Goal: Task Accomplishment & Management: Manage account settings

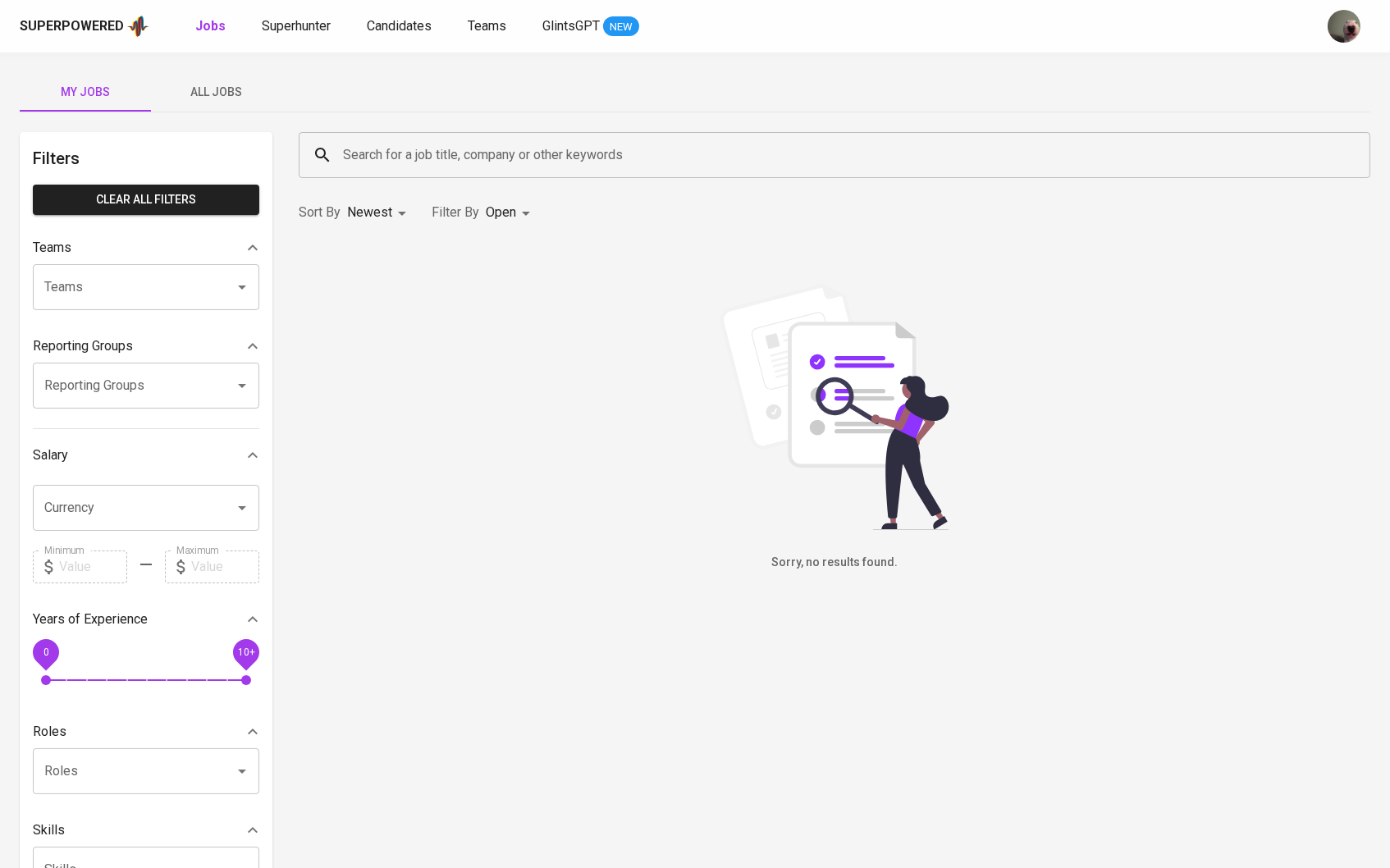
click at [225, 107] on button "All Jobs" at bounding box center [217, 92] width 131 height 40
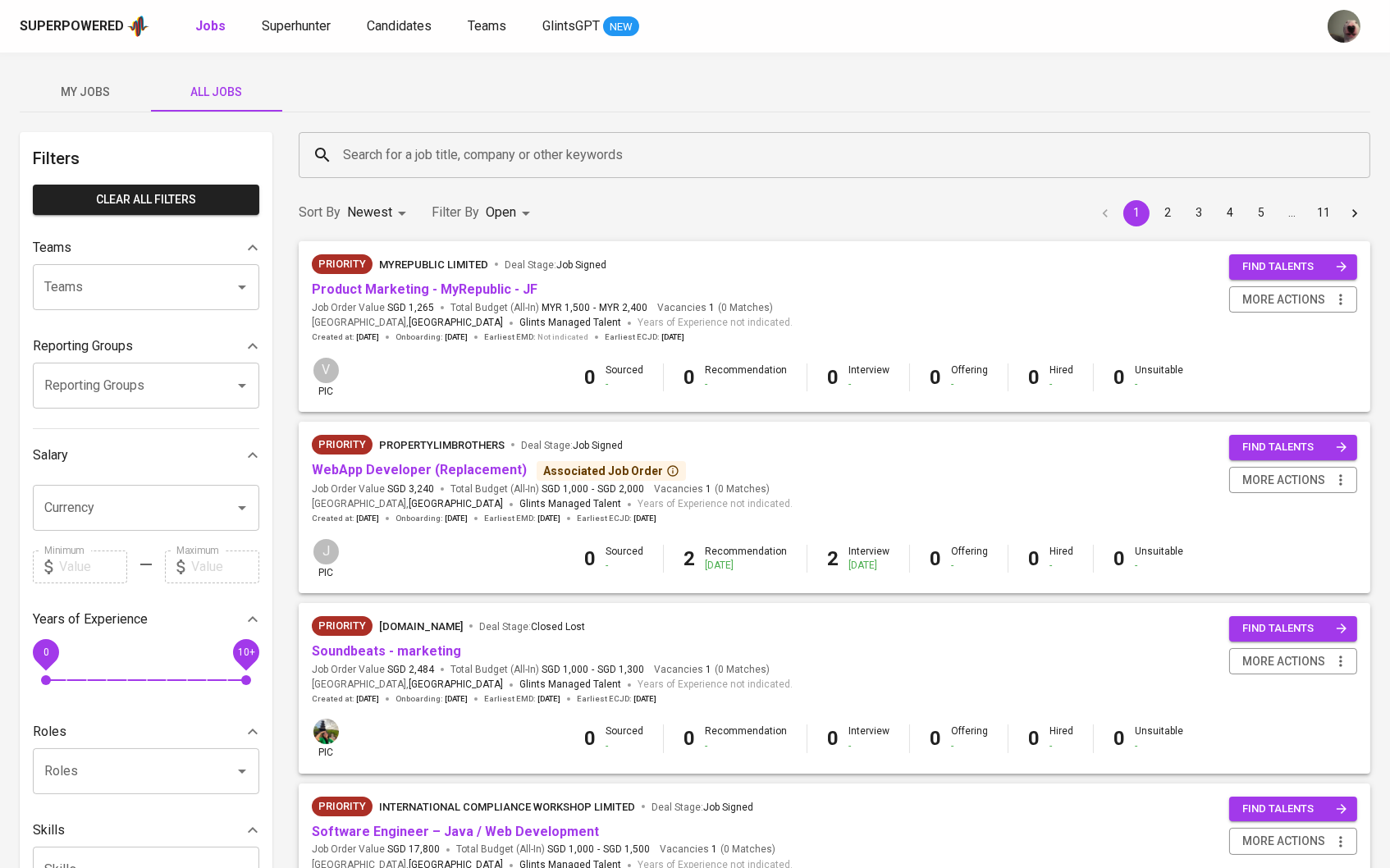
click at [347, 152] on input "Search for a job title, company or other keywords" at bounding box center [838, 155] width 999 height 31
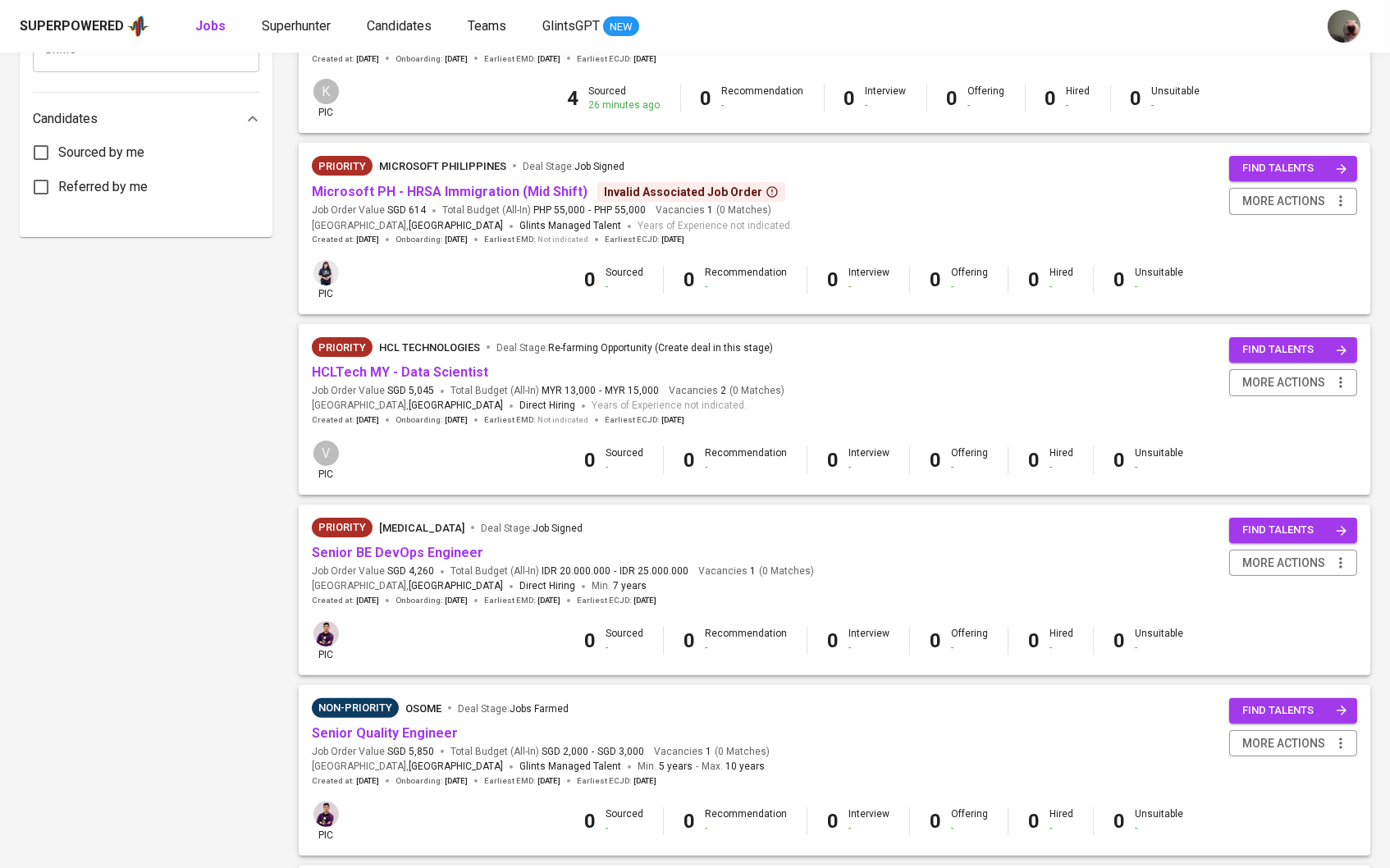
scroll to position [822, 0]
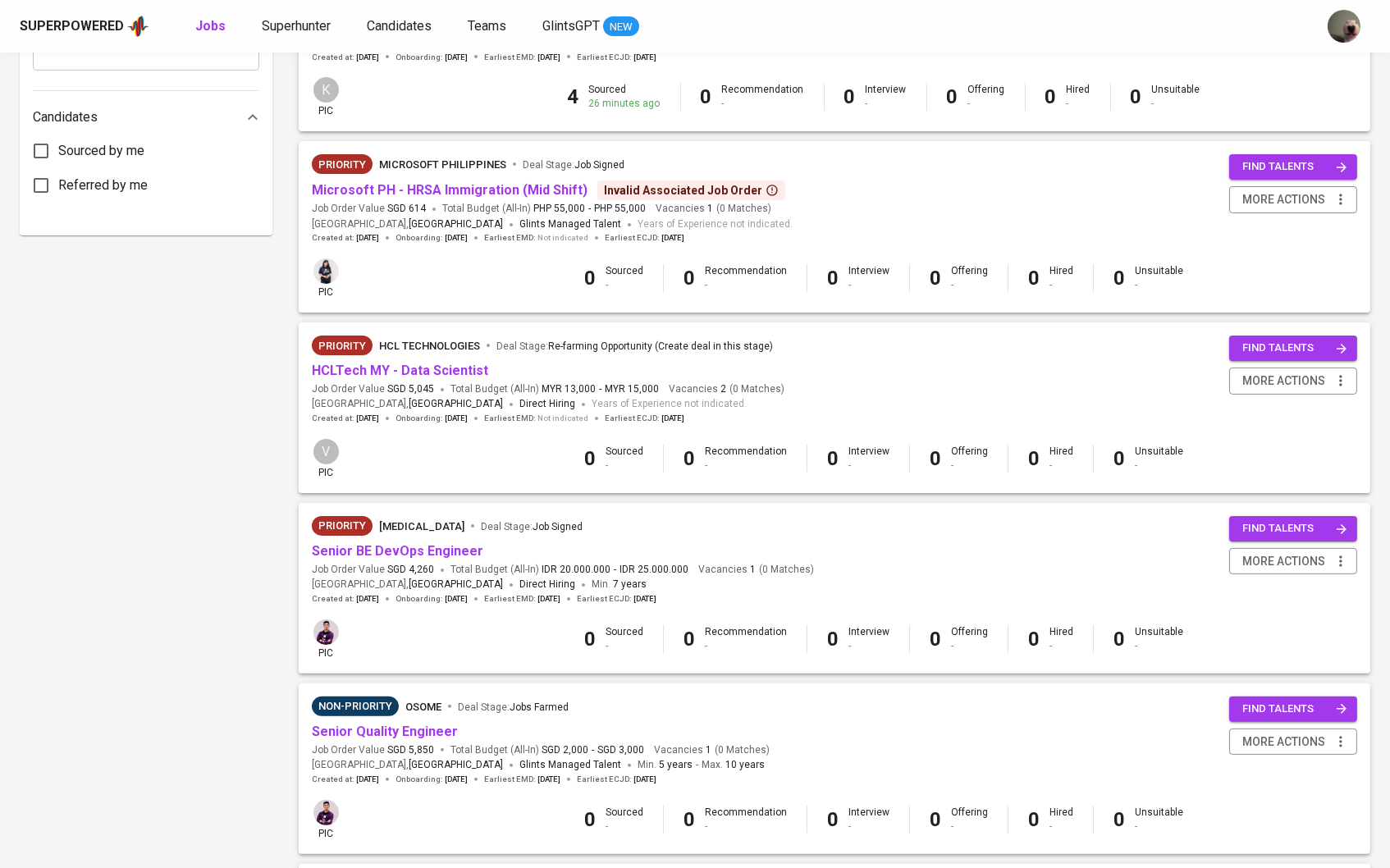
click at [378, 707] on div "Non-Priority Osome Deal Stage : Jobs Farmed" at bounding box center [541, 709] width 458 height 26
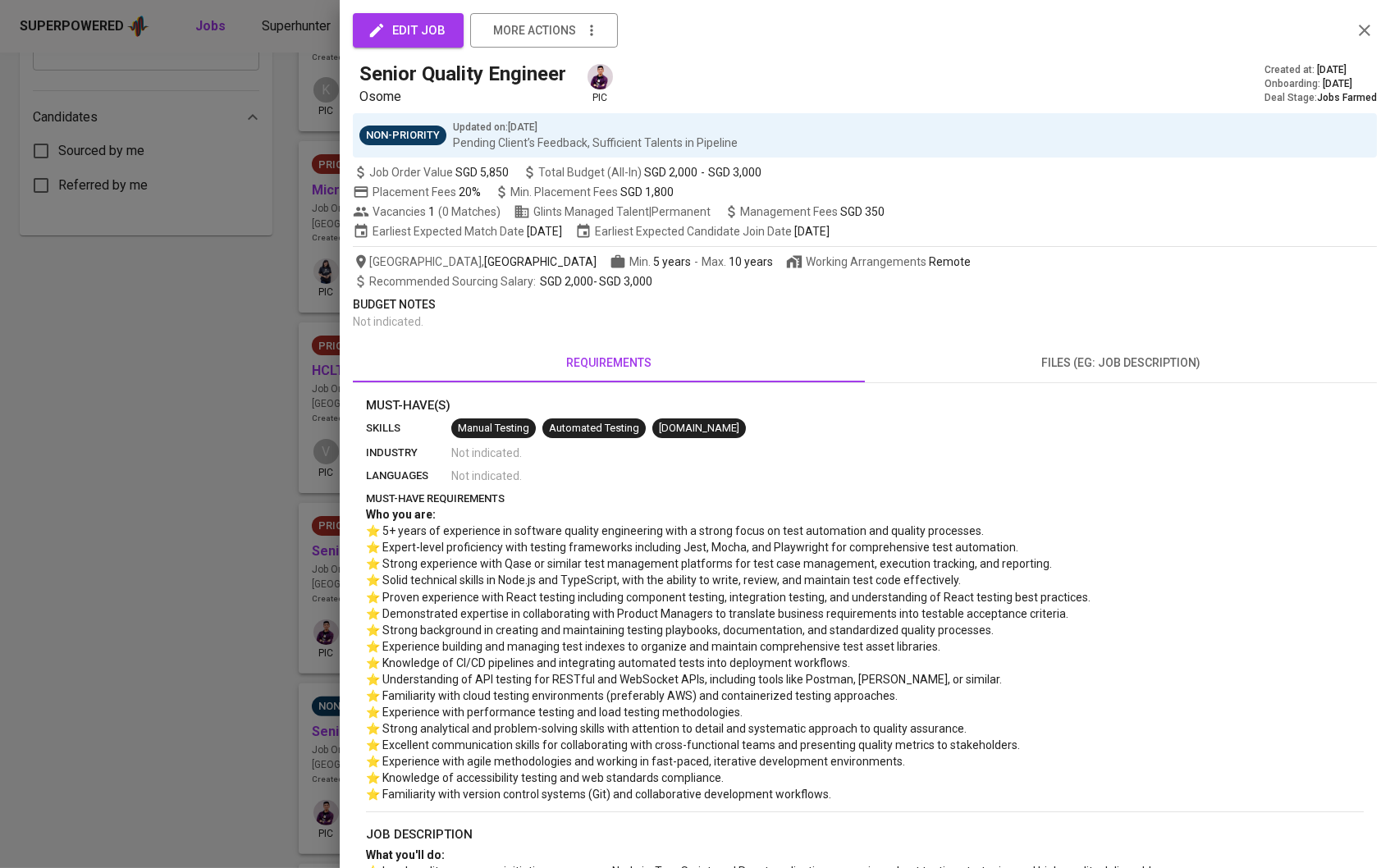
click at [378, 718] on div "edit job more actions Senior Quality Engineer Osome pic Created at : Aug 19, 20…" at bounding box center [695, 434] width 1390 height 868
click at [279, 734] on div at bounding box center [695, 434] width 1390 height 868
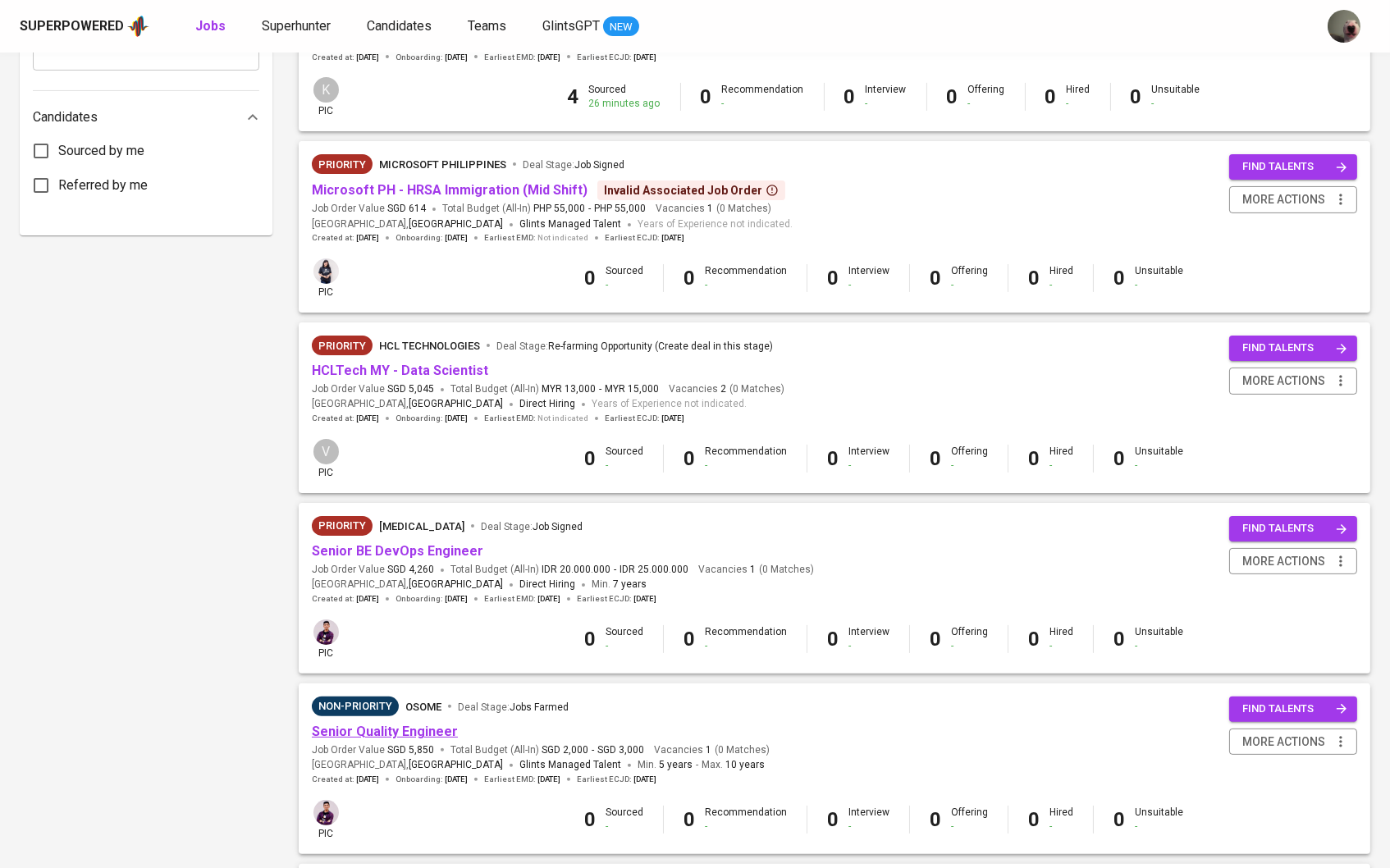
click at [349, 724] on link "Senior Quality Engineer" at bounding box center [385, 731] width 146 height 15
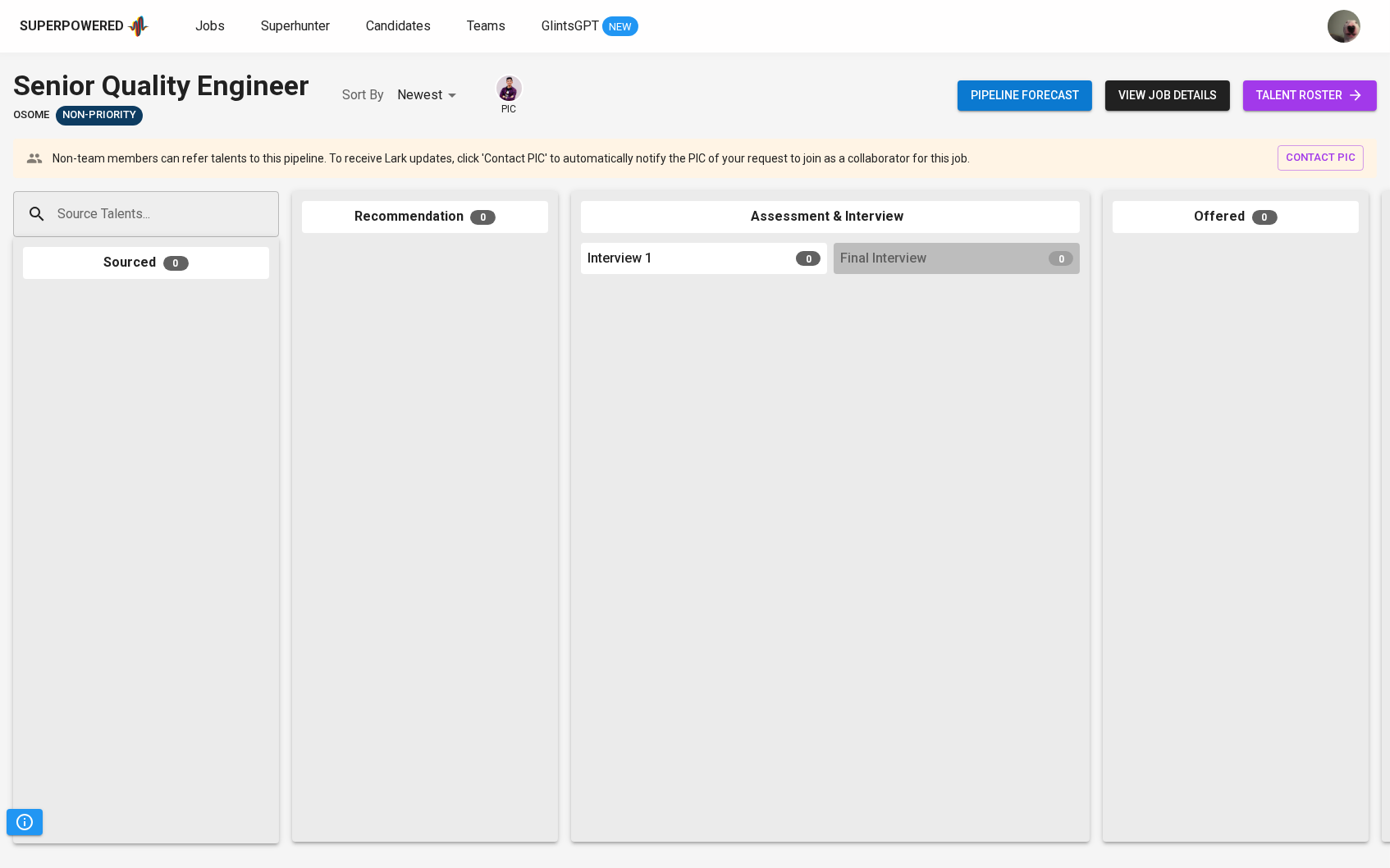
click at [1283, 102] on span "talent roster" at bounding box center [1310, 95] width 108 height 21
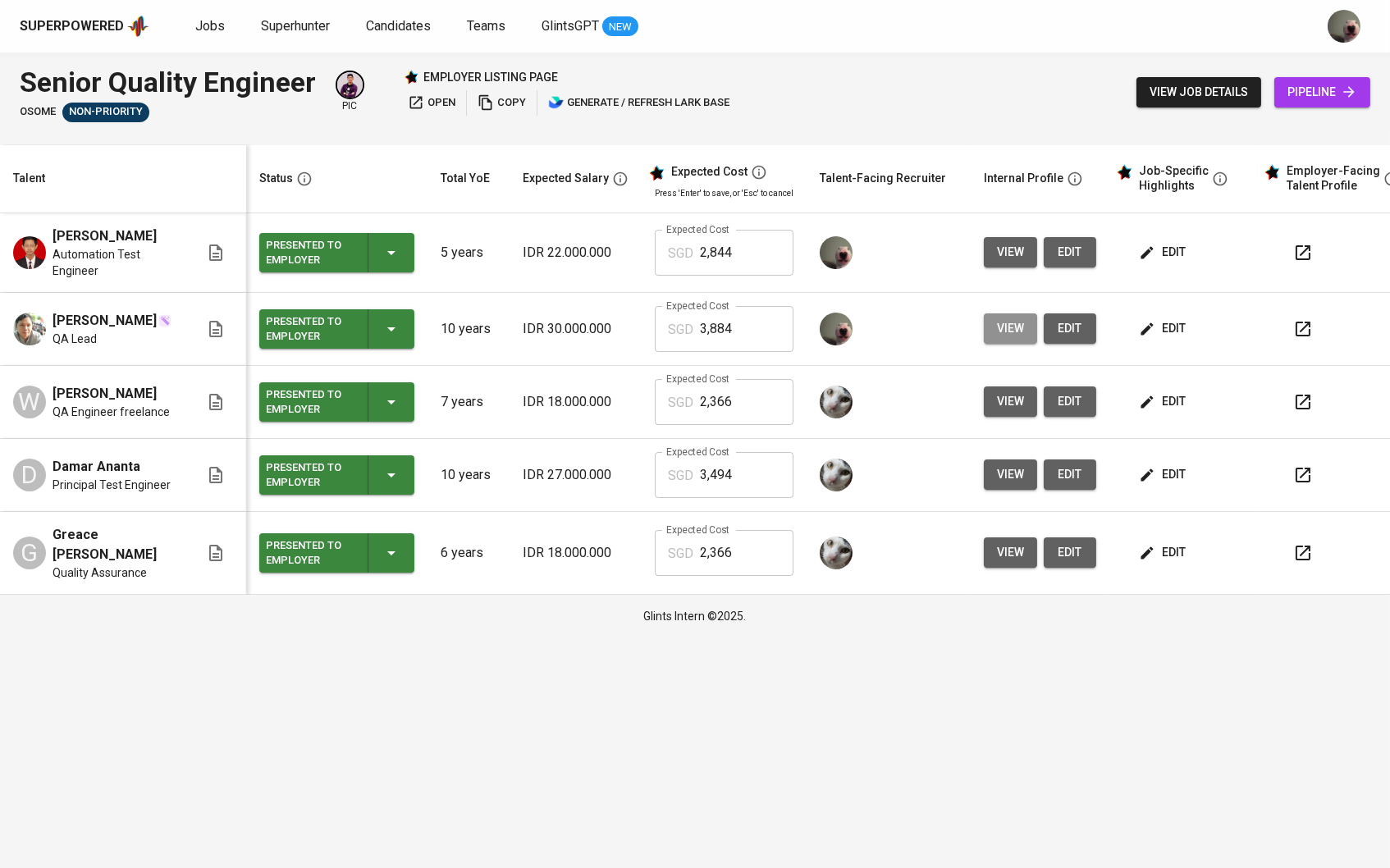
click at [1011, 337] on span "view" at bounding box center [1011, 328] width 27 height 21
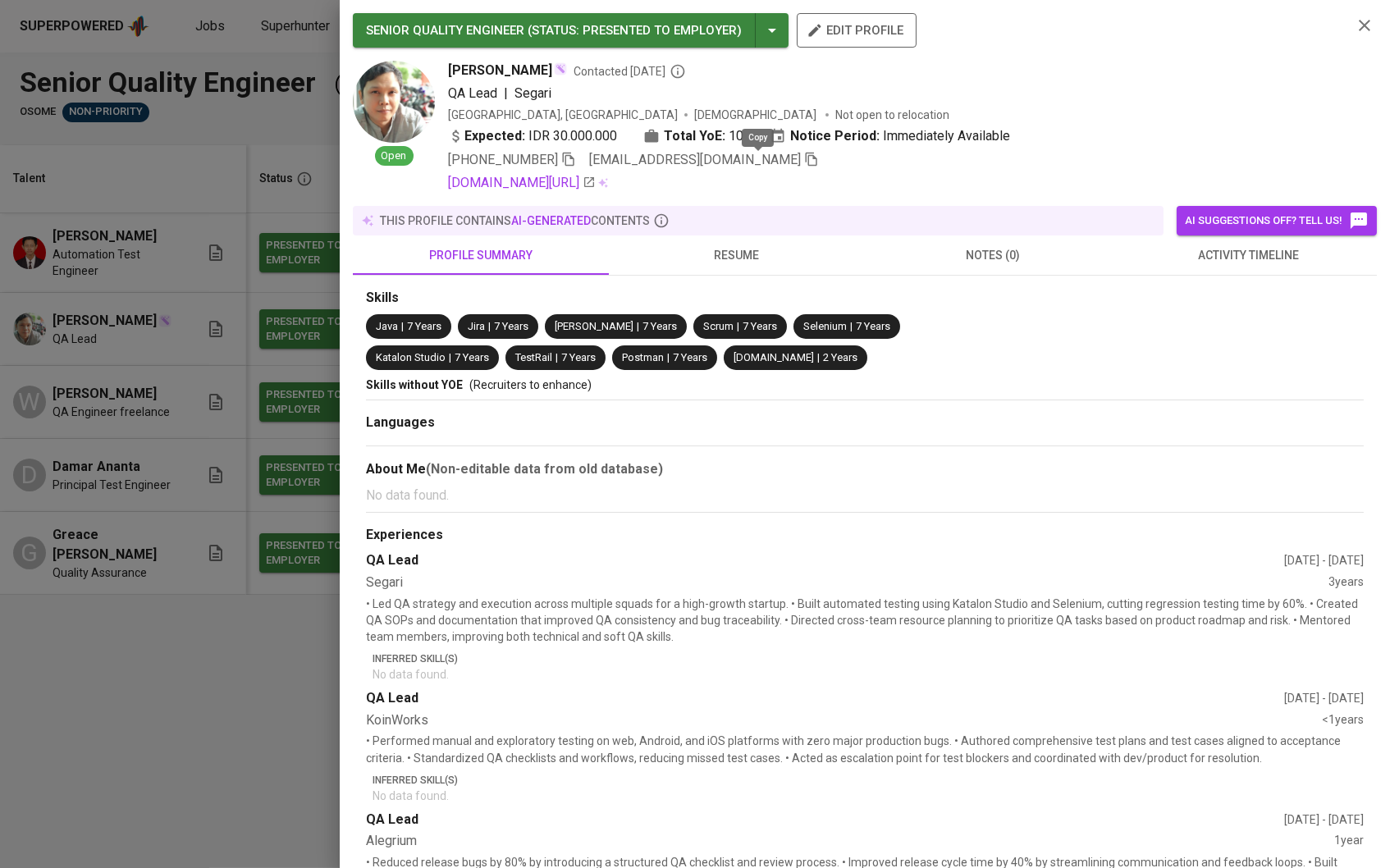
click at [806, 156] on icon "button" at bounding box center [811, 160] width 12 height 14
click at [294, 188] on div at bounding box center [695, 434] width 1390 height 868
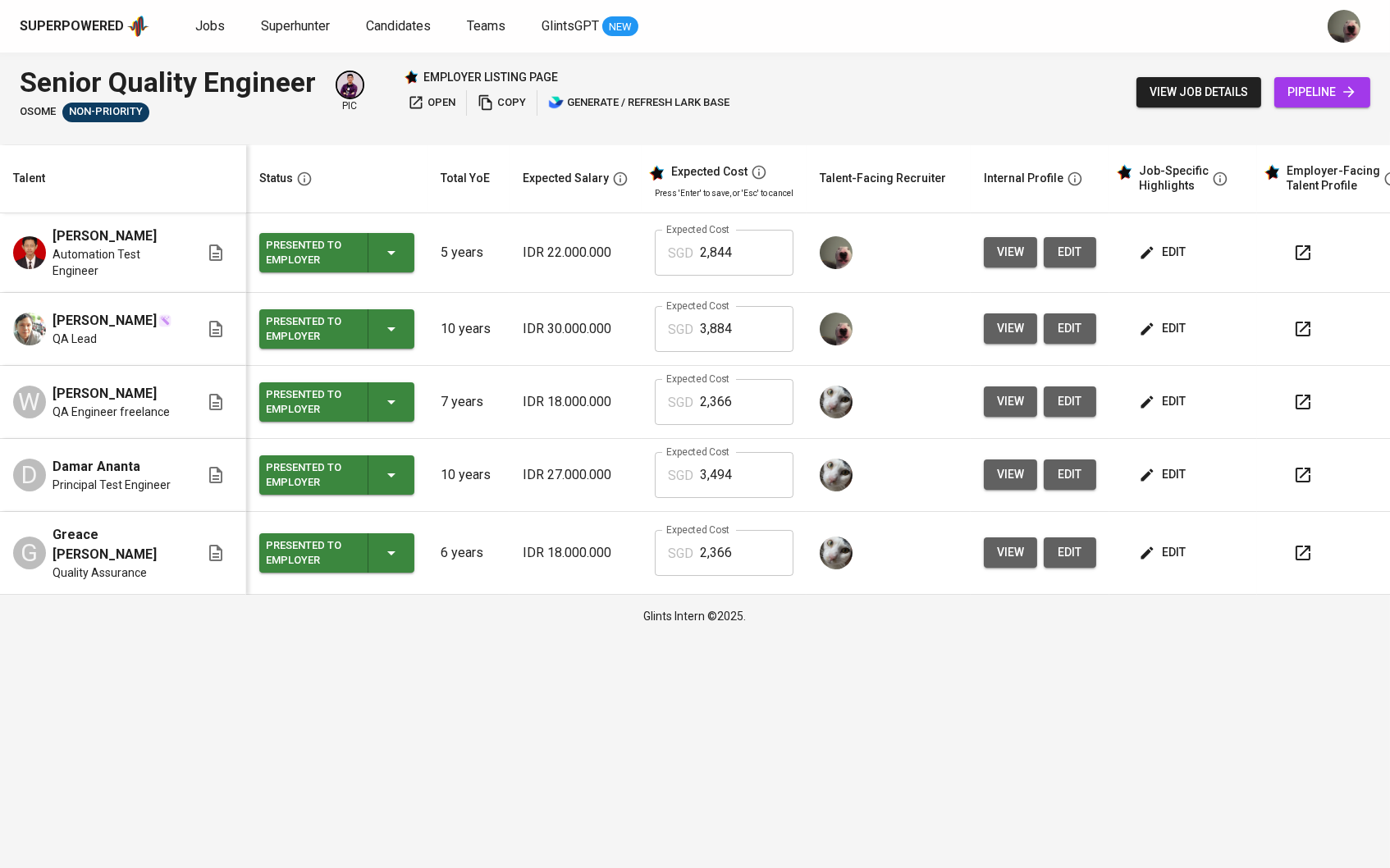
click at [1324, 93] on span "pipeline" at bounding box center [1323, 92] width 70 height 21
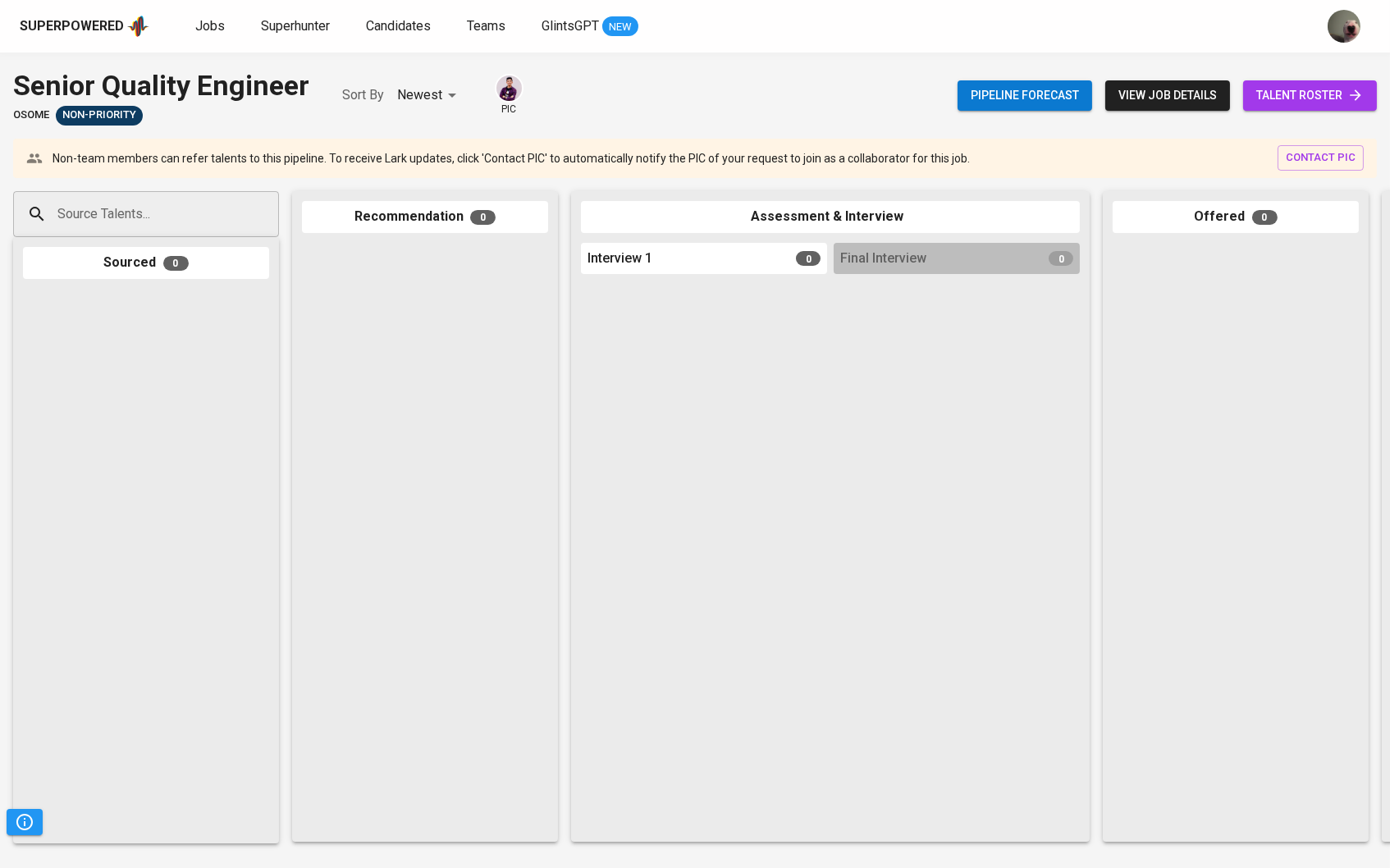
click at [236, 213] on div "Source Talents..." at bounding box center [146, 214] width 266 height 46
paste input "[EMAIL_ADDRESS][DOMAIN_NAME]"
type input "[EMAIL_ADDRESS][DOMAIN_NAME]"
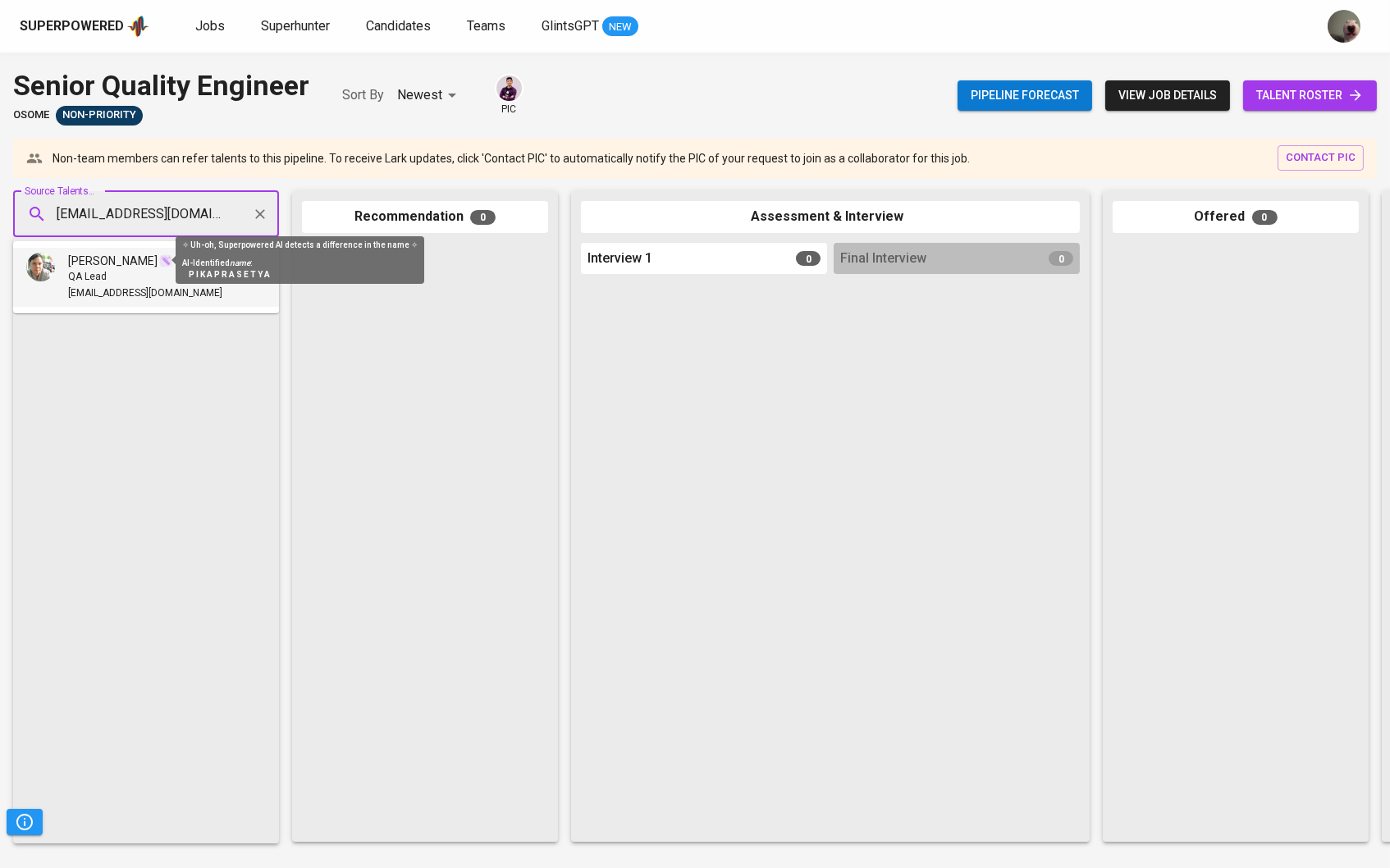
click at [163, 261] on img at bounding box center [165, 261] width 13 height 13
click at [163, 302] on li "Pika PRASETYA QA Lead pikaprasetya@yahoo.com" at bounding box center [146, 278] width 266 height 59
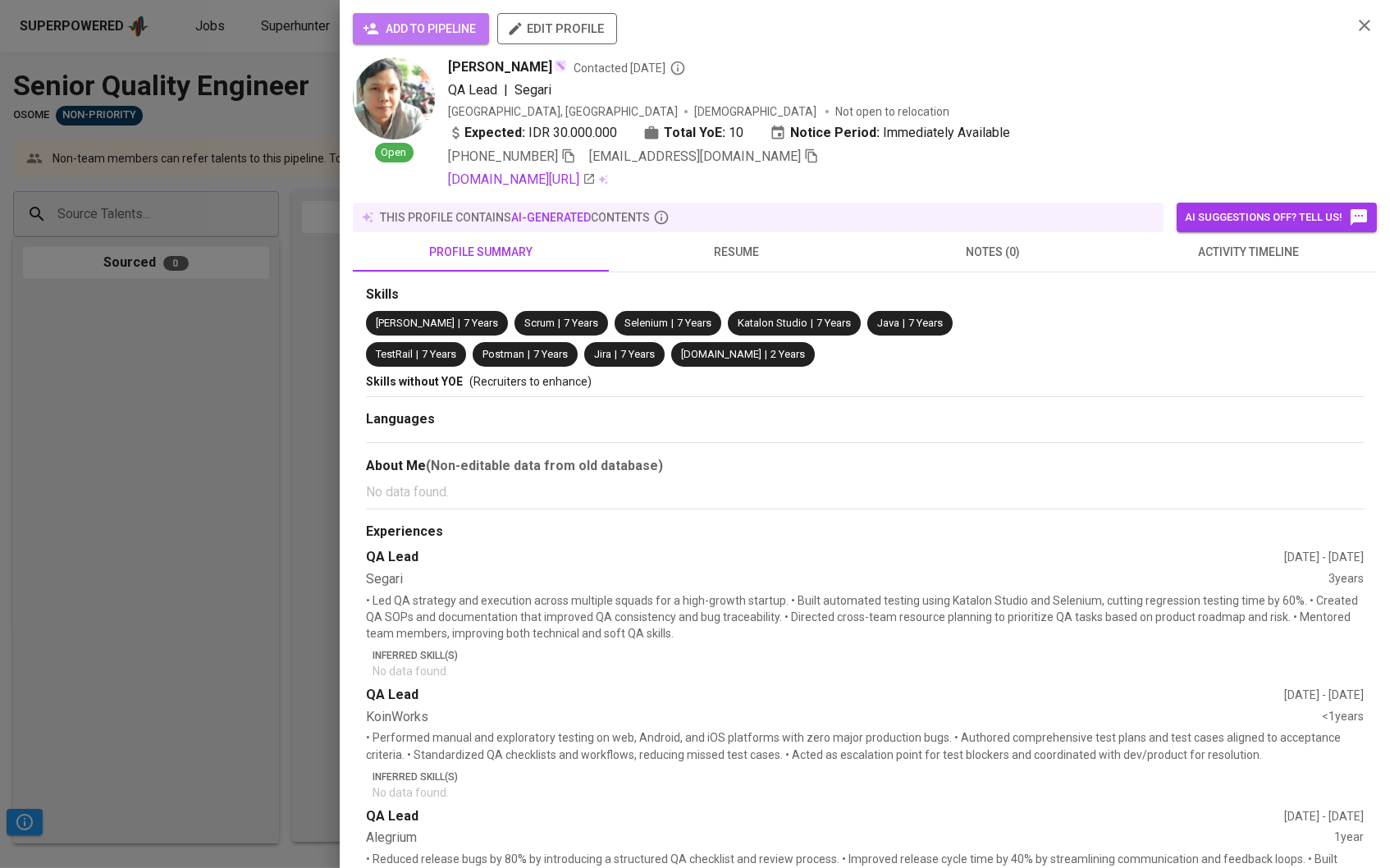
click at [444, 40] on button "add to pipeline" at bounding box center [421, 29] width 137 height 31
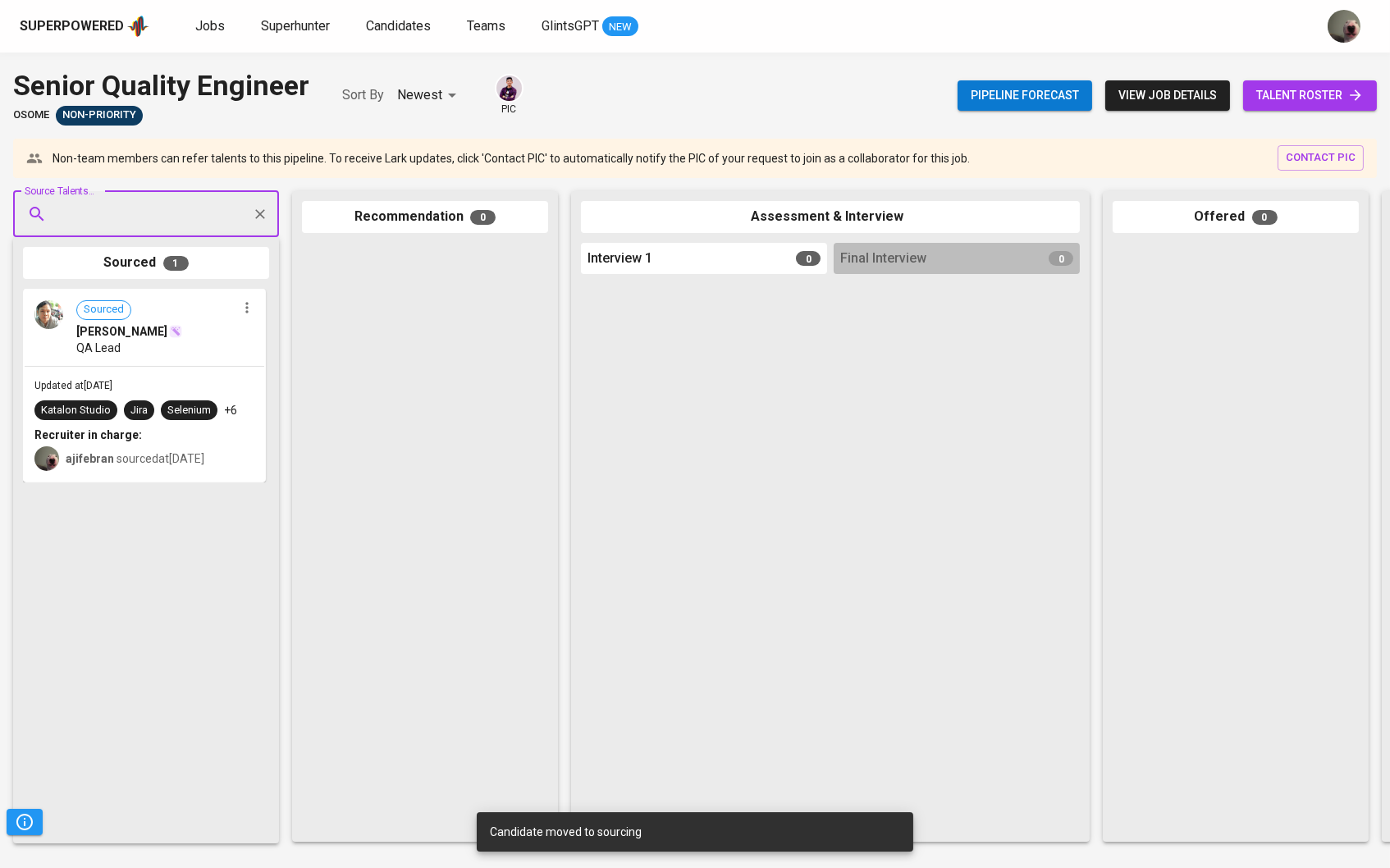
click at [1275, 83] on link "talent roster" at bounding box center [1310, 96] width 134 height 31
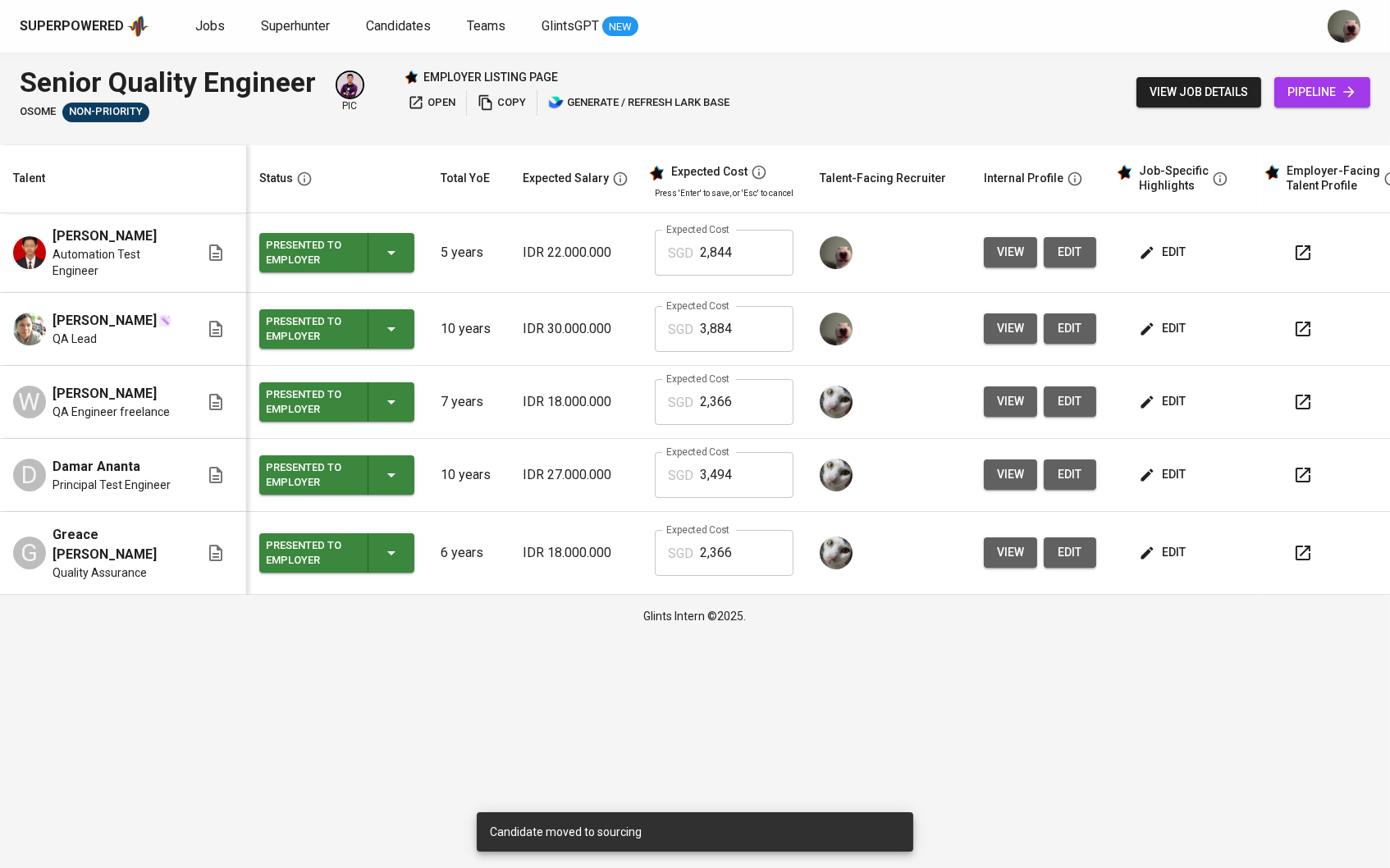
click at [1015, 260] on span "view" at bounding box center [1011, 252] width 27 height 21
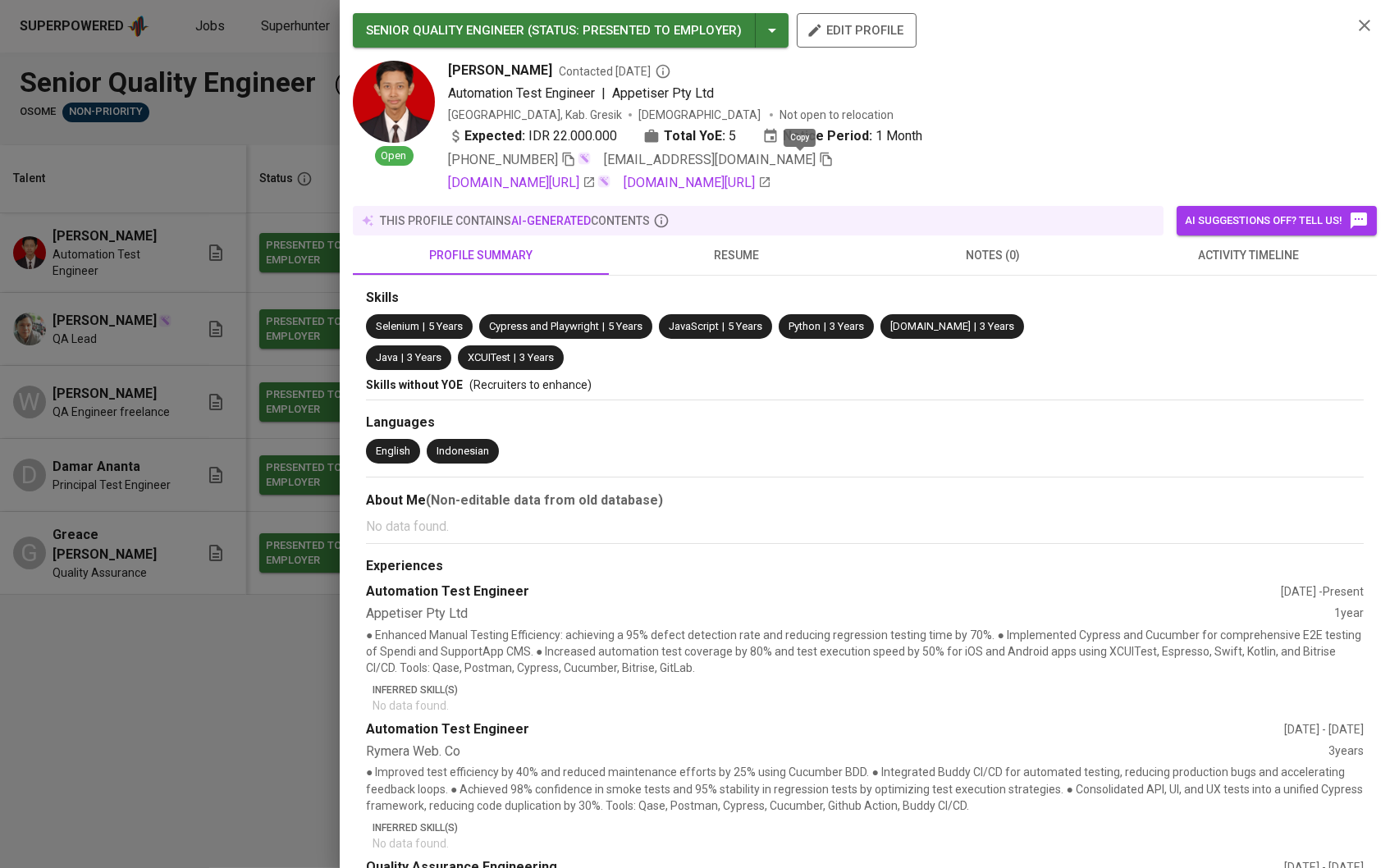
click at [820, 156] on icon "button" at bounding box center [826, 160] width 12 height 14
click at [223, 210] on div at bounding box center [695, 434] width 1390 height 868
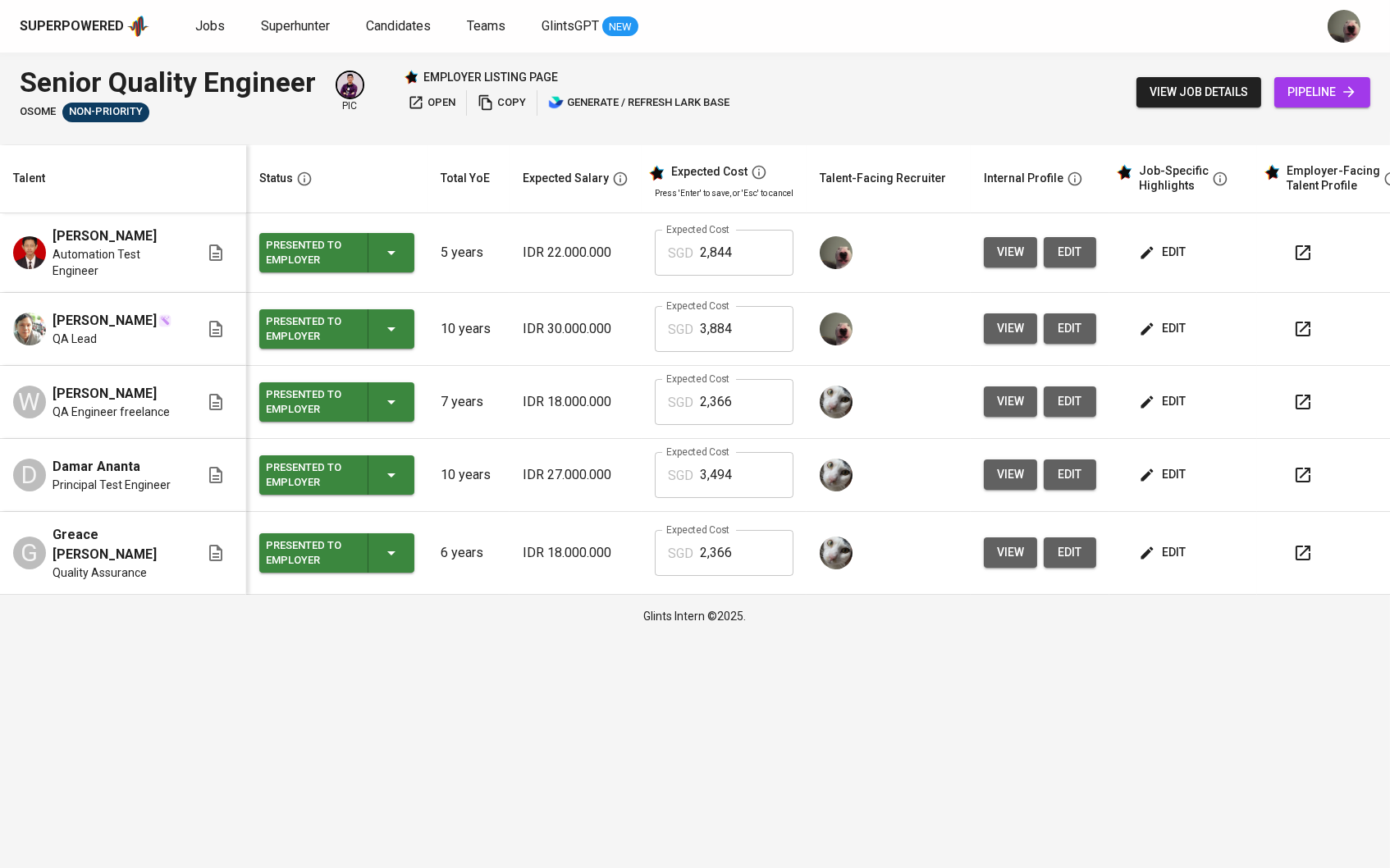
click at [1331, 97] on span "pipeline" at bounding box center [1323, 92] width 70 height 21
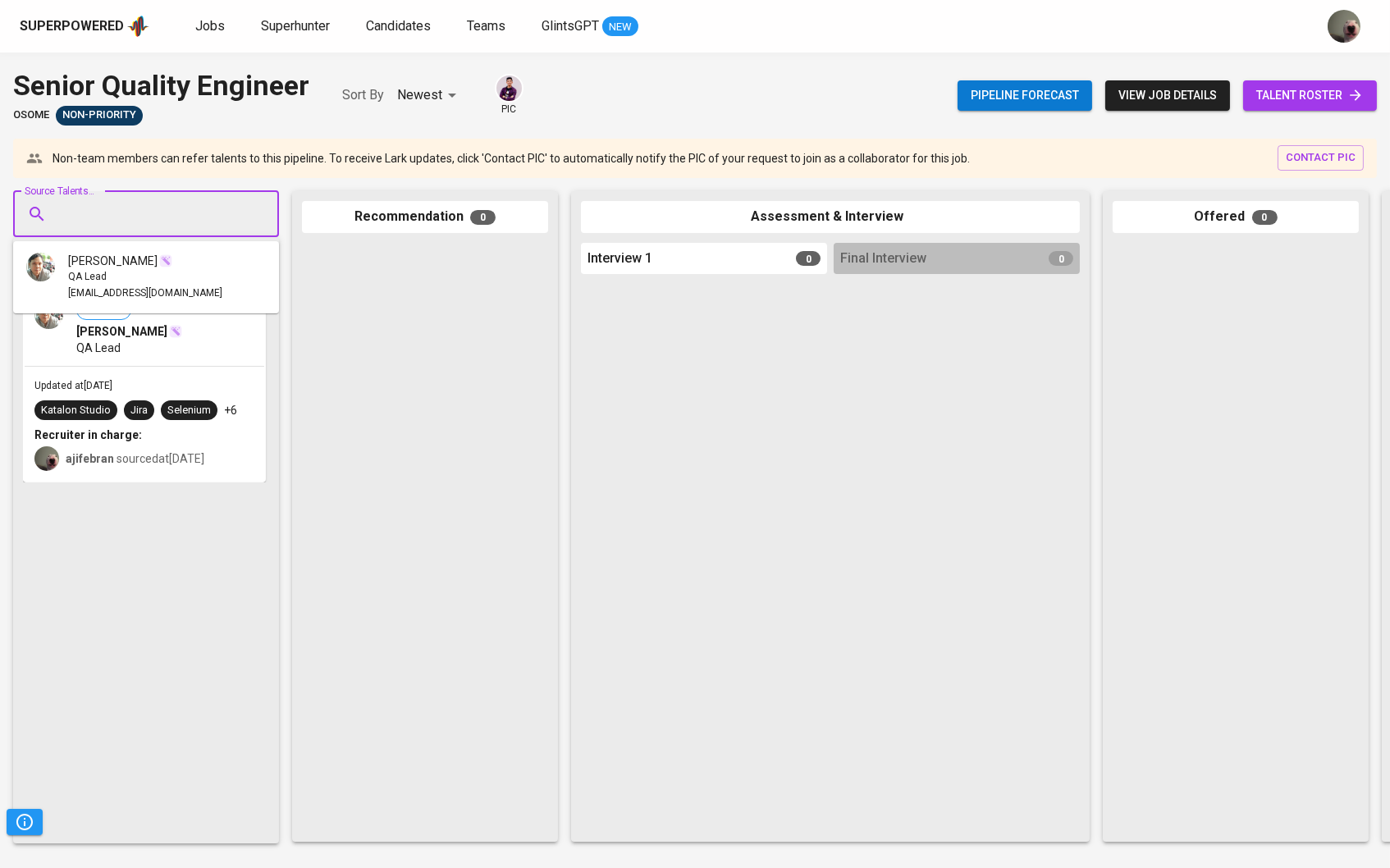
click at [217, 217] on input "Source Talents..." at bounding box center [139, 214] width 173 height 31
paste input "[EMAIL_ADDRESS][DOMAIN_NAME]"
type input "[EMAIL_ADDRESS][DOMAIN_NAME]"
click at [189, 255] on div "[PERSON_NAME]" at bounding box center [146, 261] width 155 height 16
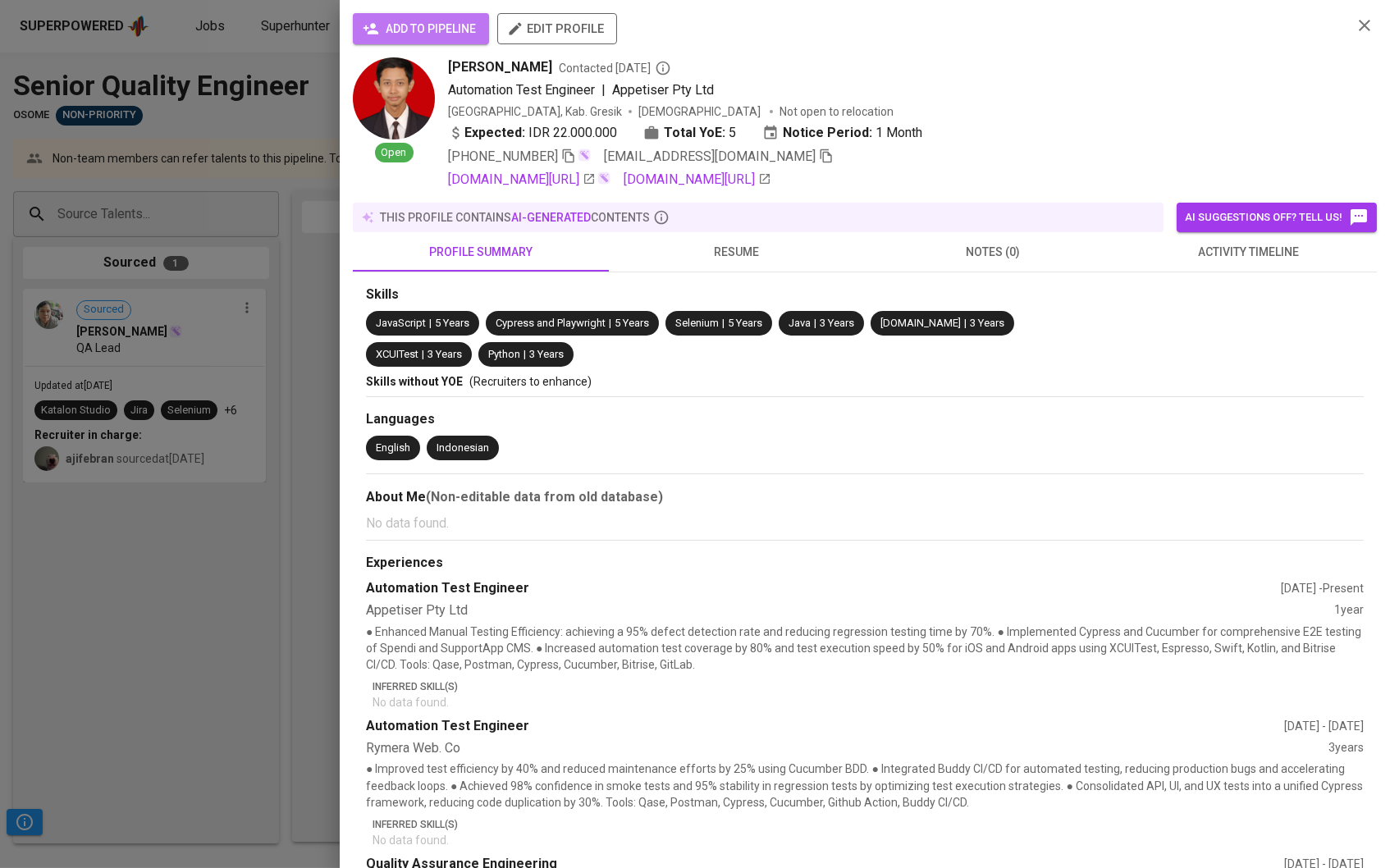
click at [408, 36] on span "add to pipeline" at bounding box center [421, 29] width 110 height 21
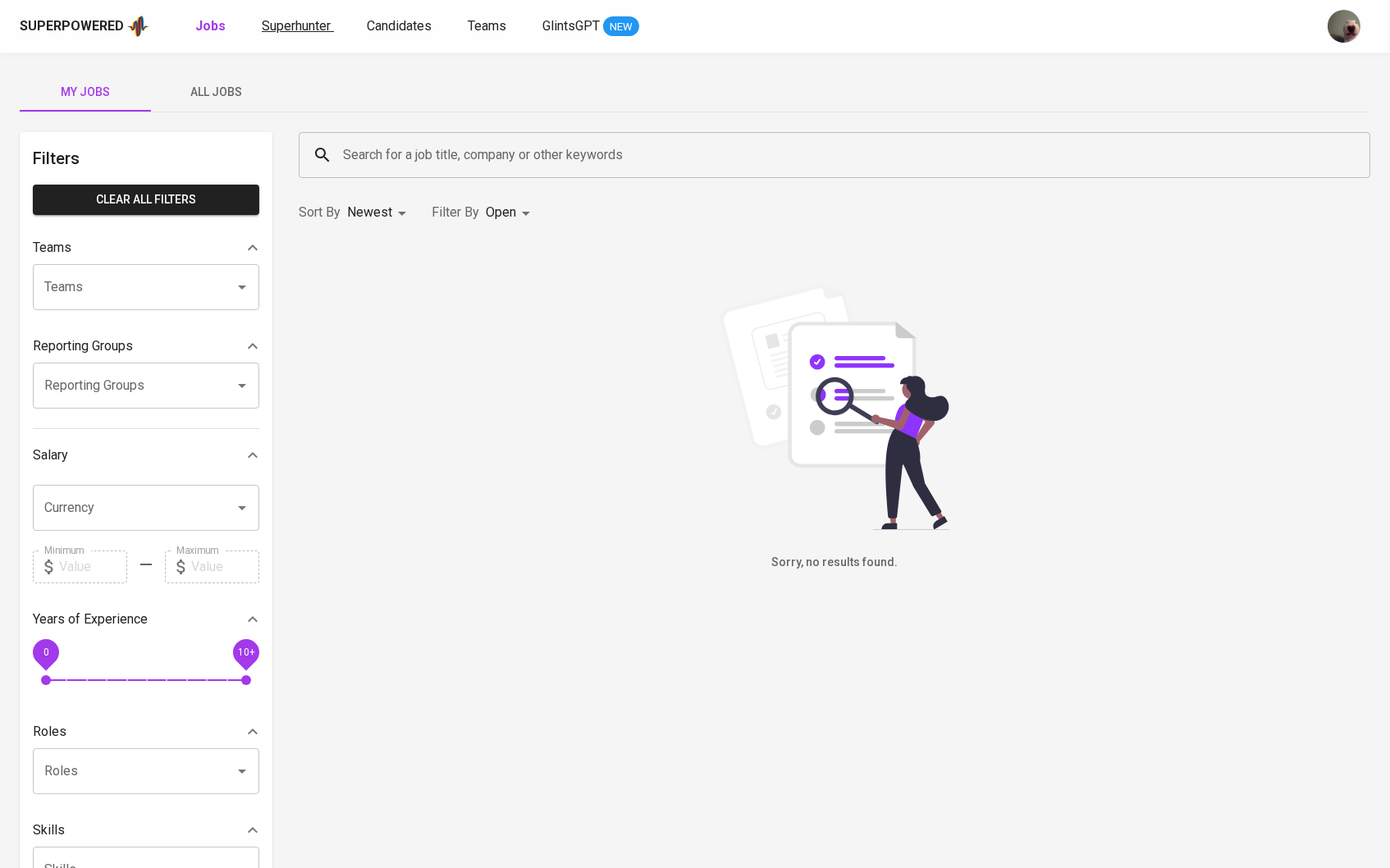
click at [269, 30] on span "Superhunter" at bounding box center [296, 25] width 69 height 15
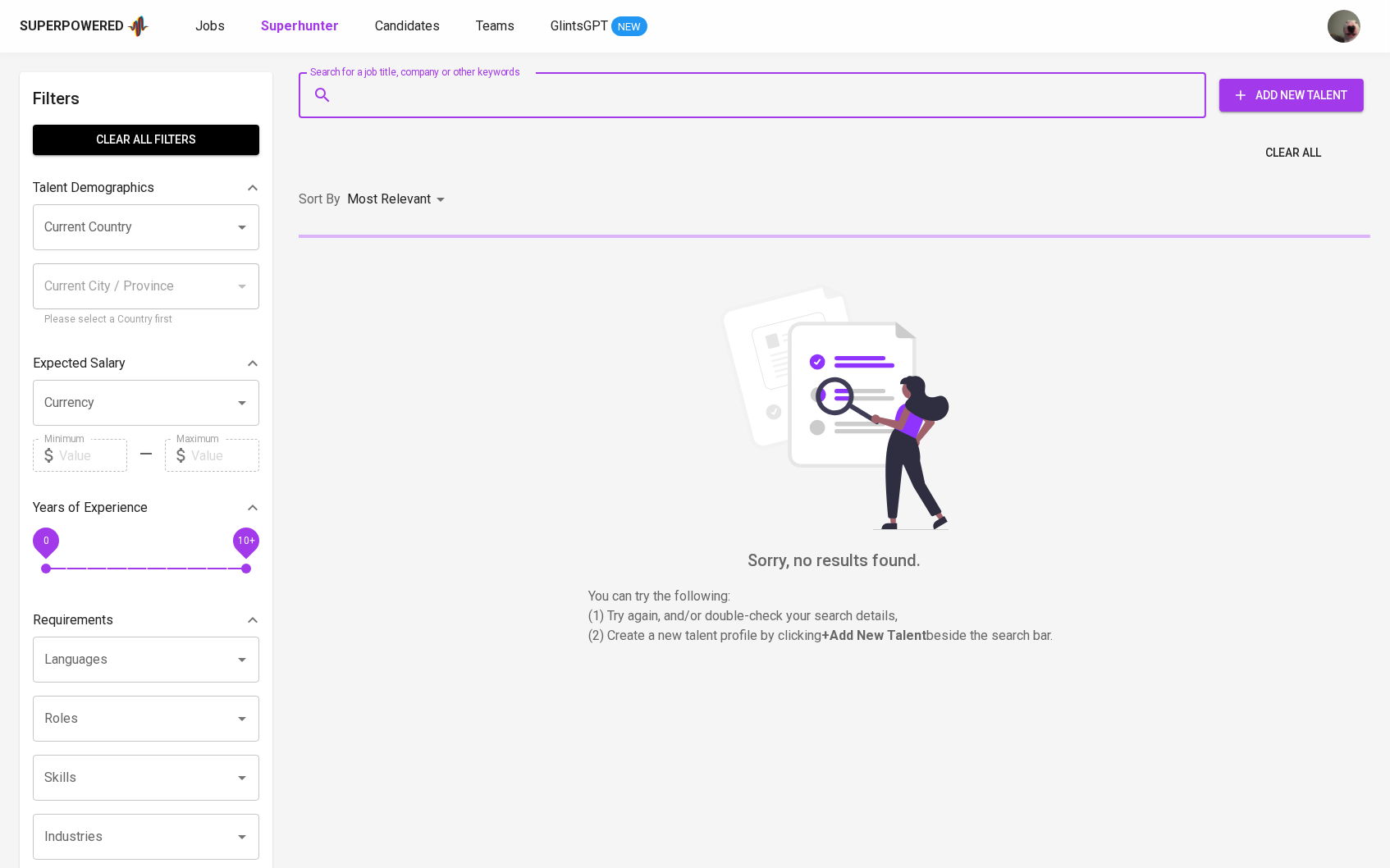
click at [393, 96] on input "Search for a job title, company or other keywords" at bounding box center [757, 95] width 836 height 31
click at [407, 41] on div "Superpowered Jobs Superhunter Candidates Teams GlintsGPT NEW" at bounding box center [695, 26] width 1390 height 52
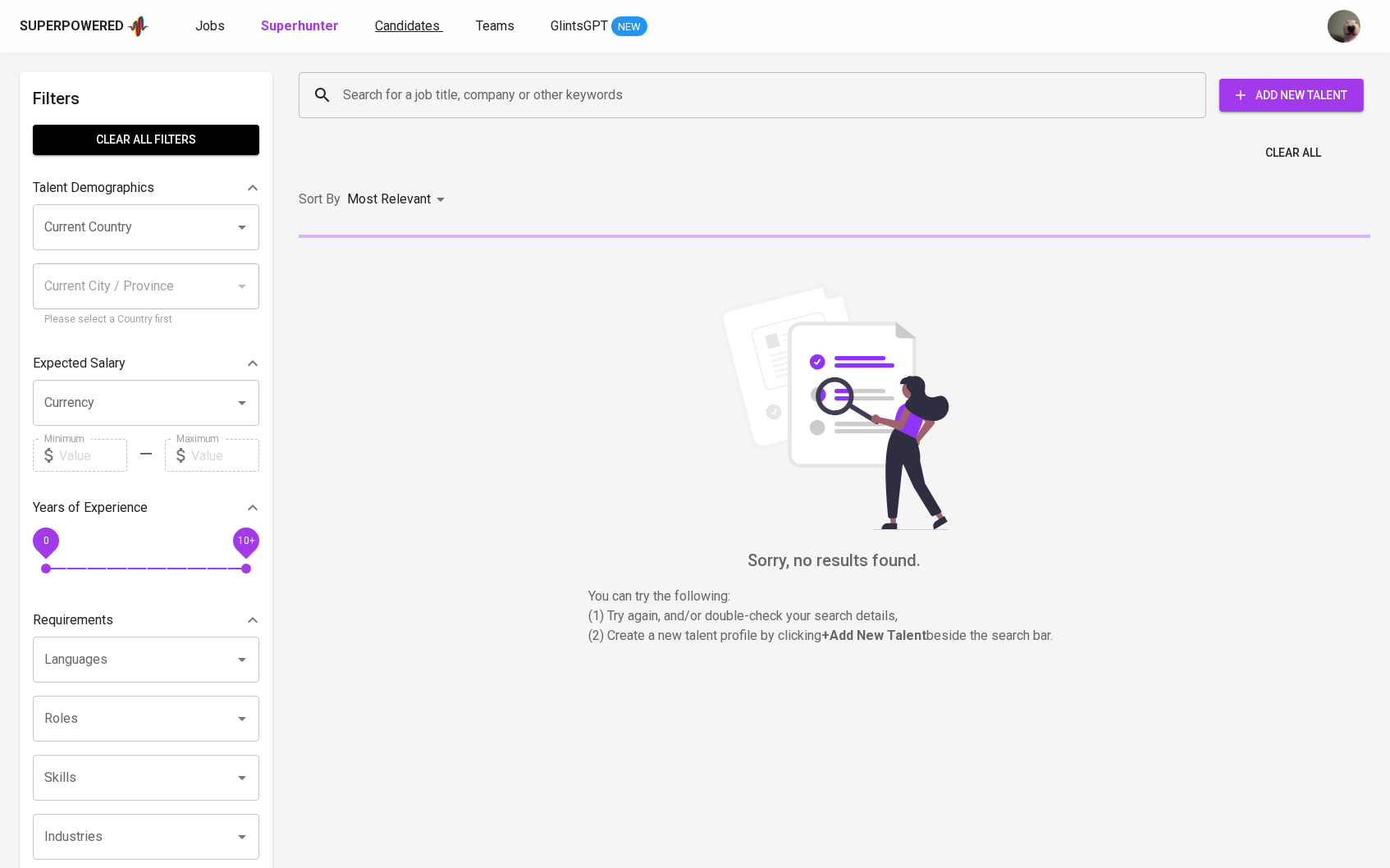
click at [400, 31] on span "Candidates" at bounding box center [407, 25] width 65 height 15
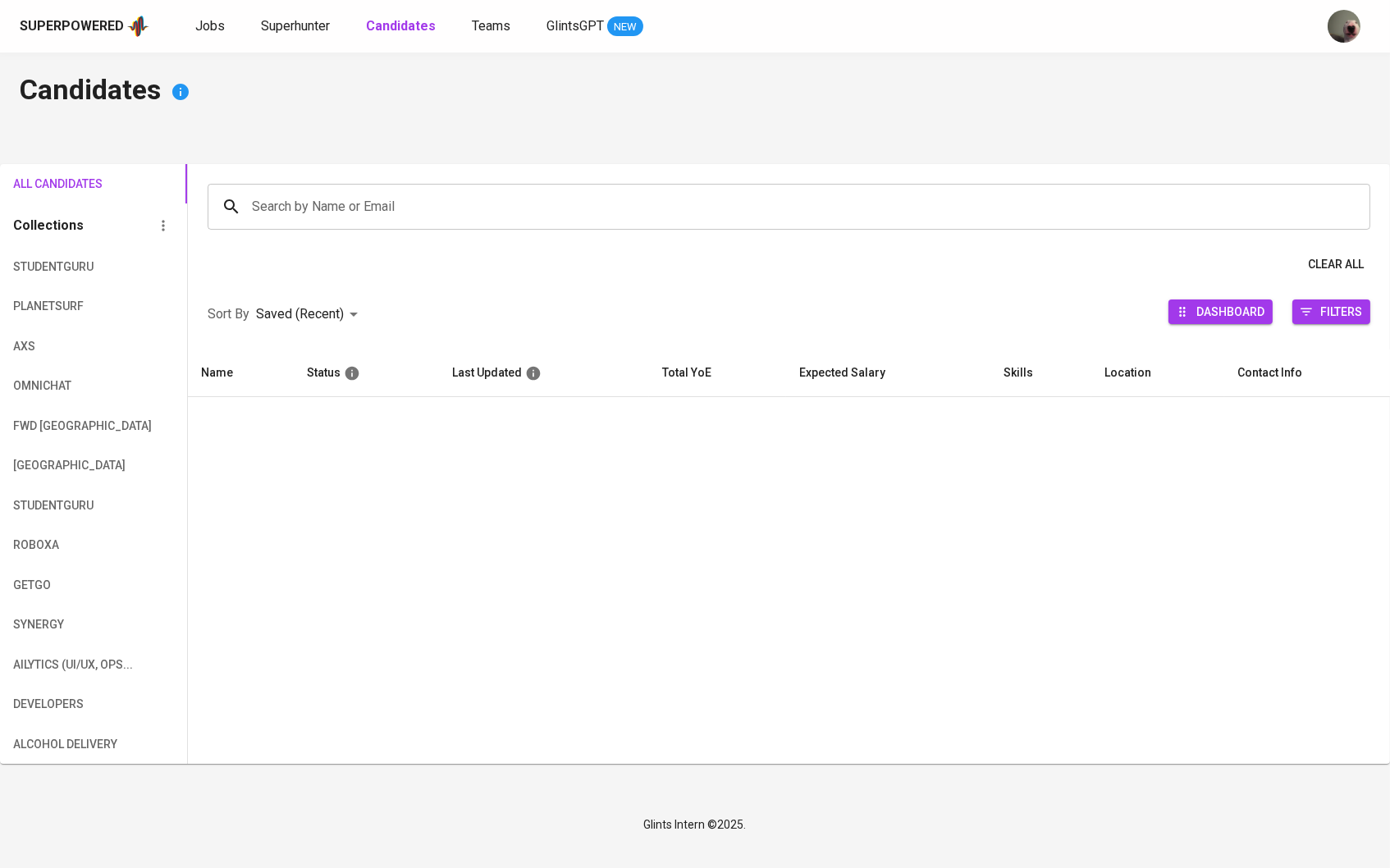
click at [344, 190] on div "Search by Name or Email" at bounding box center [789, 207] width 1163 height 46
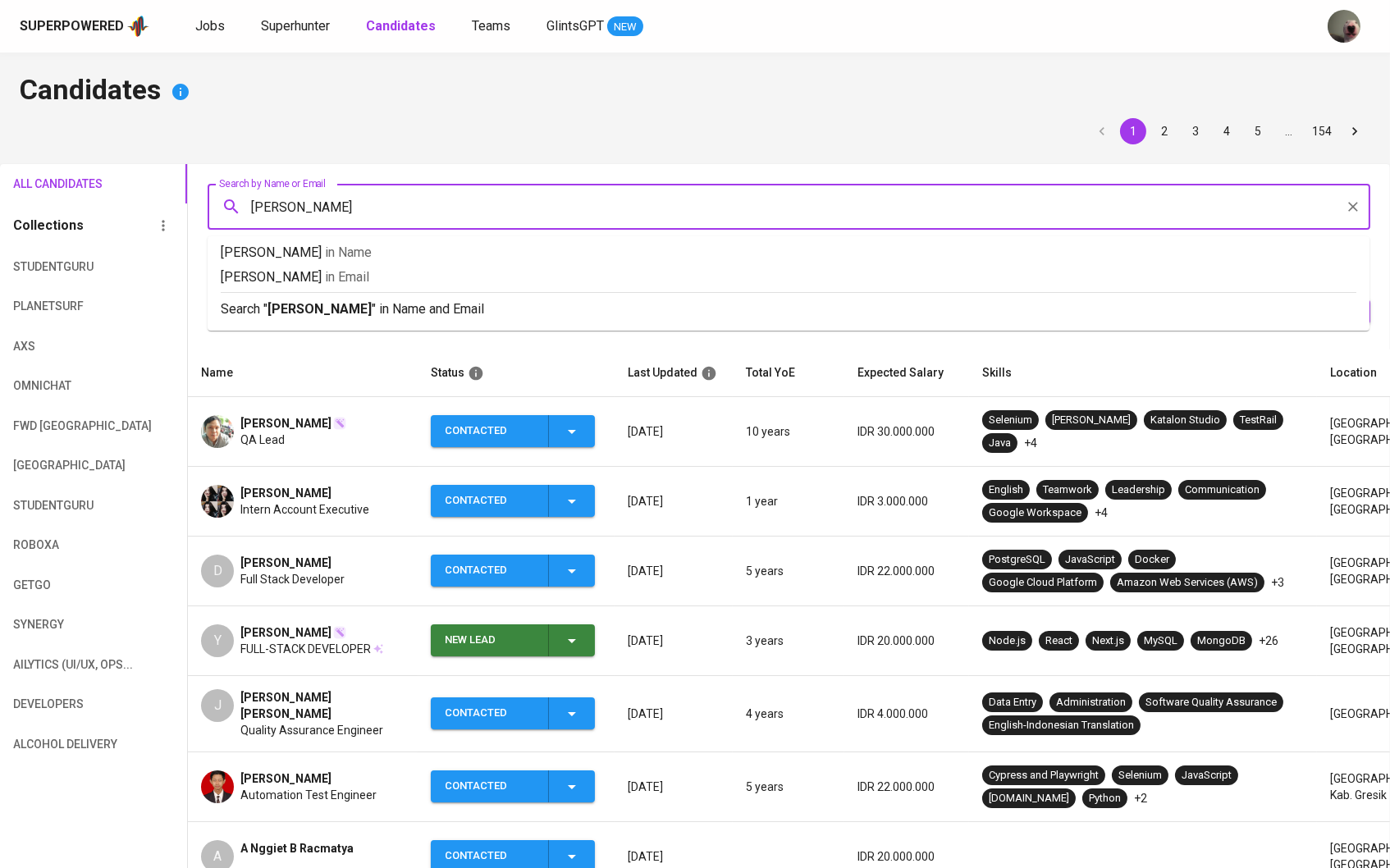
type input "[PERSON_NAME]"
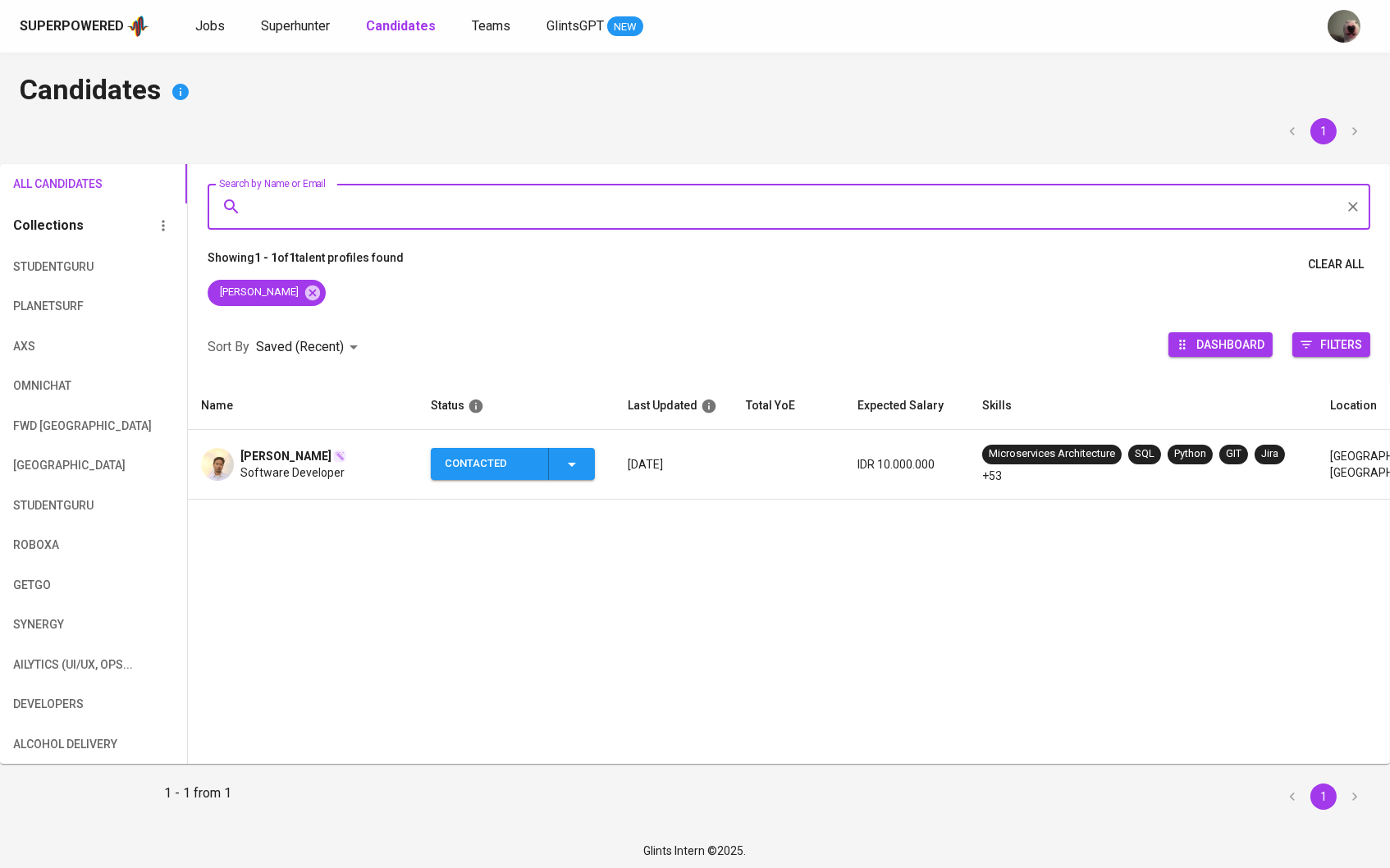
click at [260, 455] on span "[PERSON_NAME]" at bounding box center [286, 456] width 91 height 16
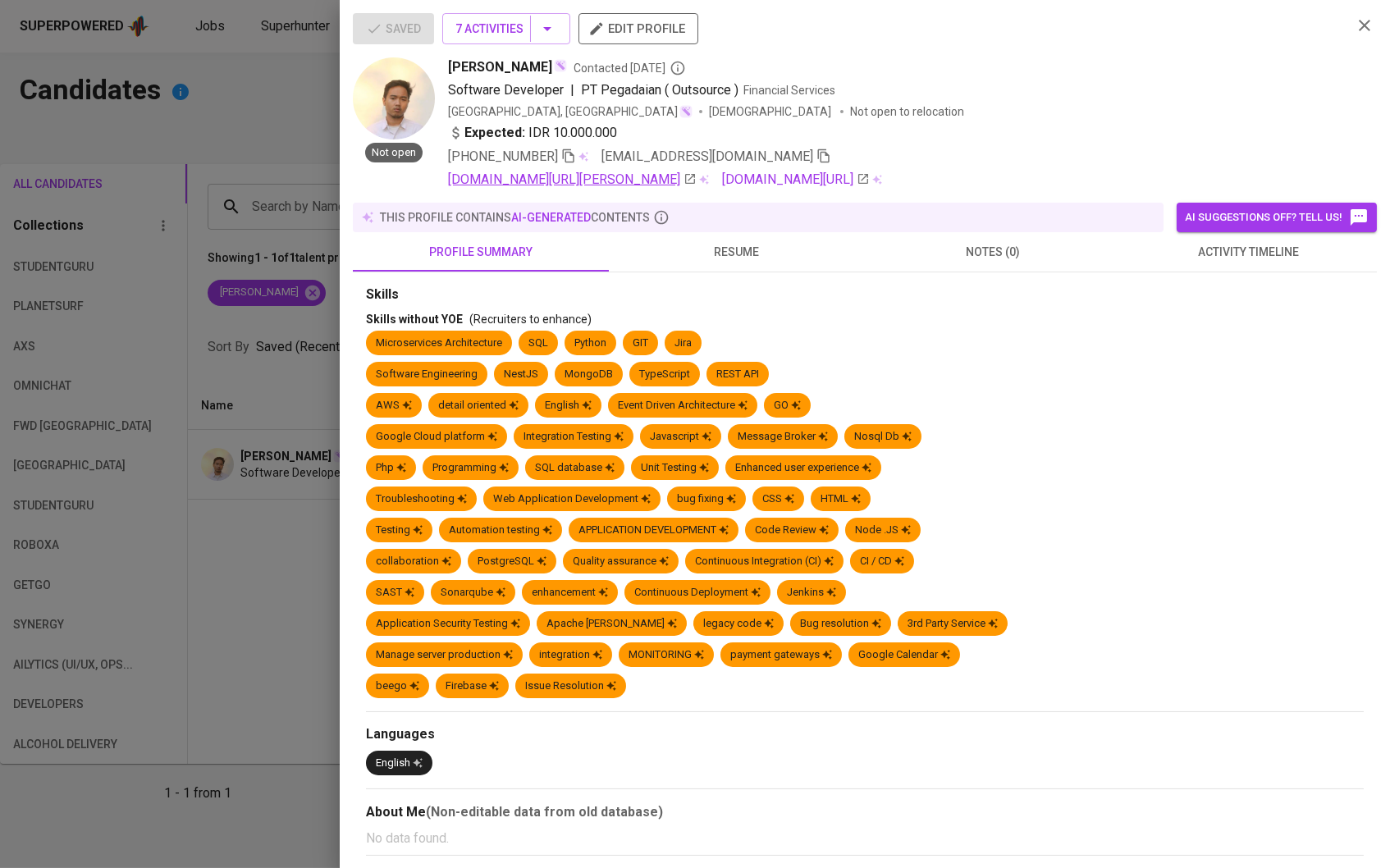
click at [570, 182] on link "[DOMAIN_NAME][URL][PERSON_NAME]" at bounding box center [572, 180] width 249 height 20
click at [270, 378] on div at bounding box center [695, 434] width 1390 height 868
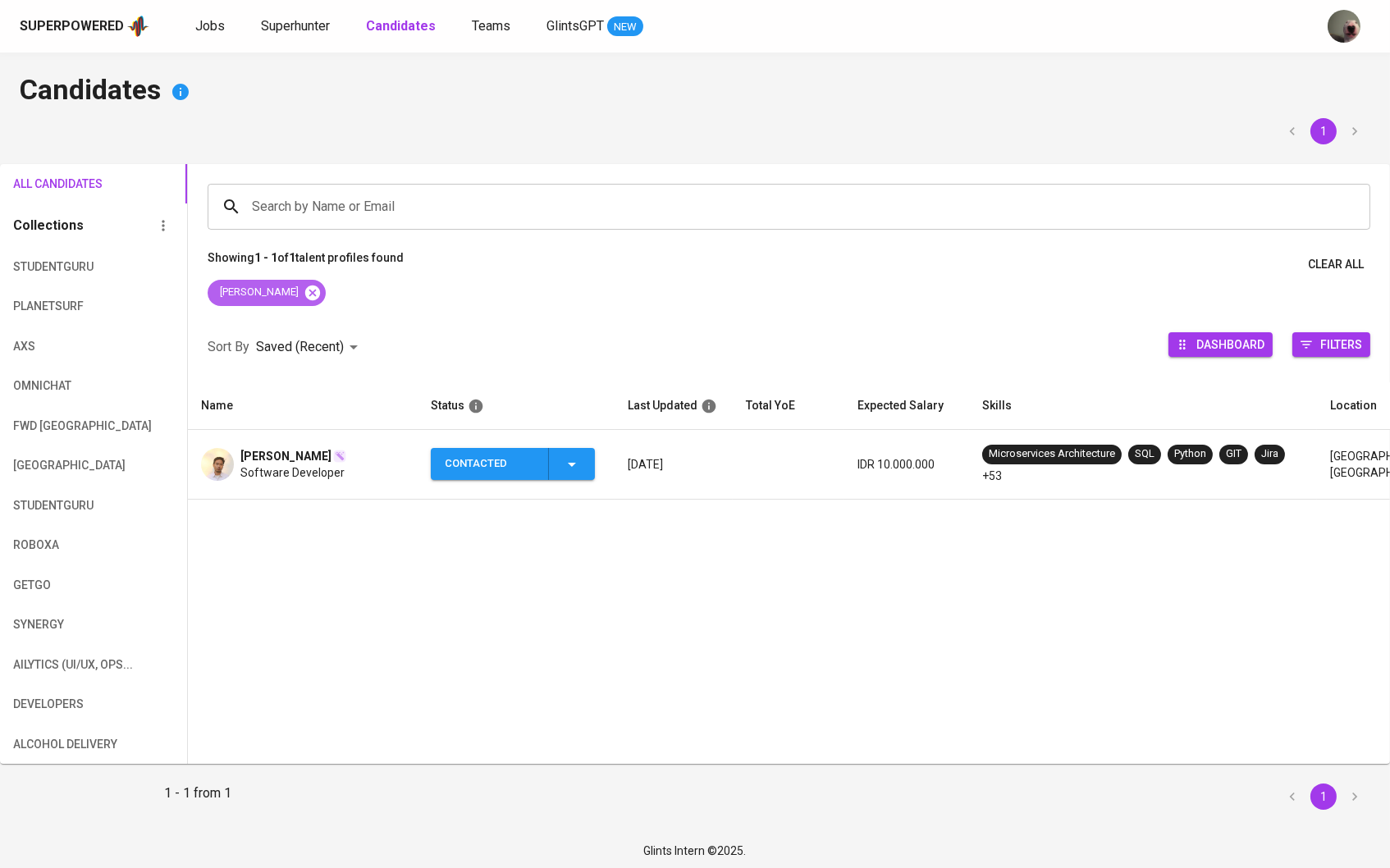
click at [305, 292] on icon at bounding box center [313, 292] width 14 height 14
